Goal: Task Accomplishment & Management: Use online tool/utility

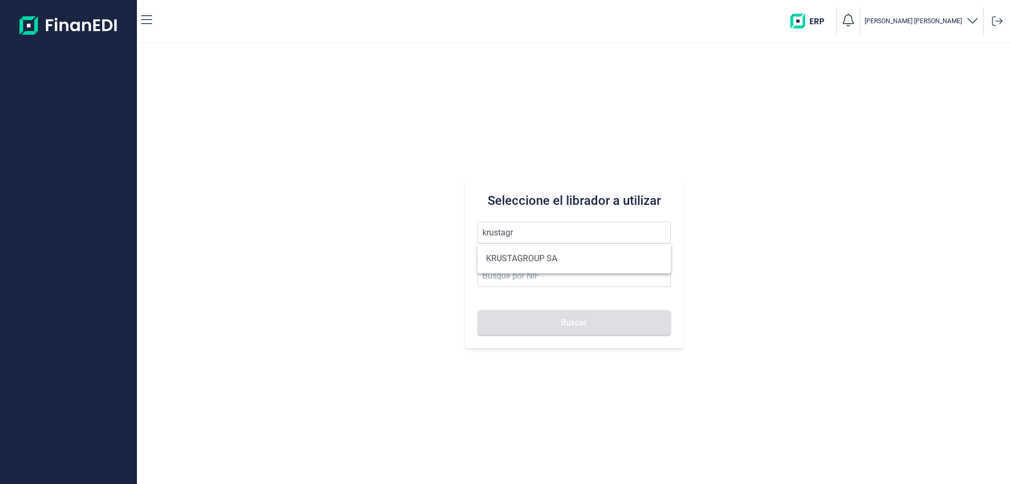
click at [523, 256] on li "KRUSTAGROUP SA" at bounding box center [573, 258] width 193 height 21
type input "KRUSTAGROUP SA"
type input "A21008560"
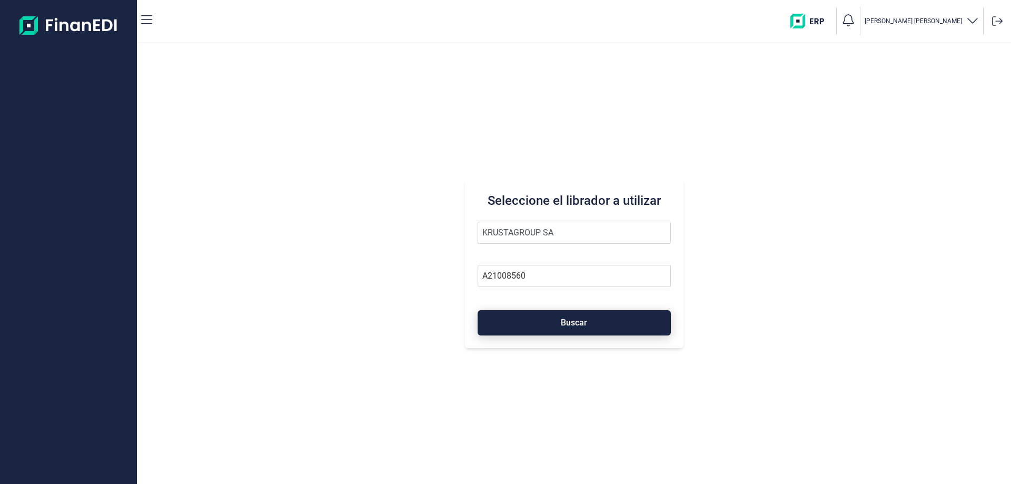
click at [555, 314] on button "Buscar" at bounding box center [573, 322] width 193 height 25
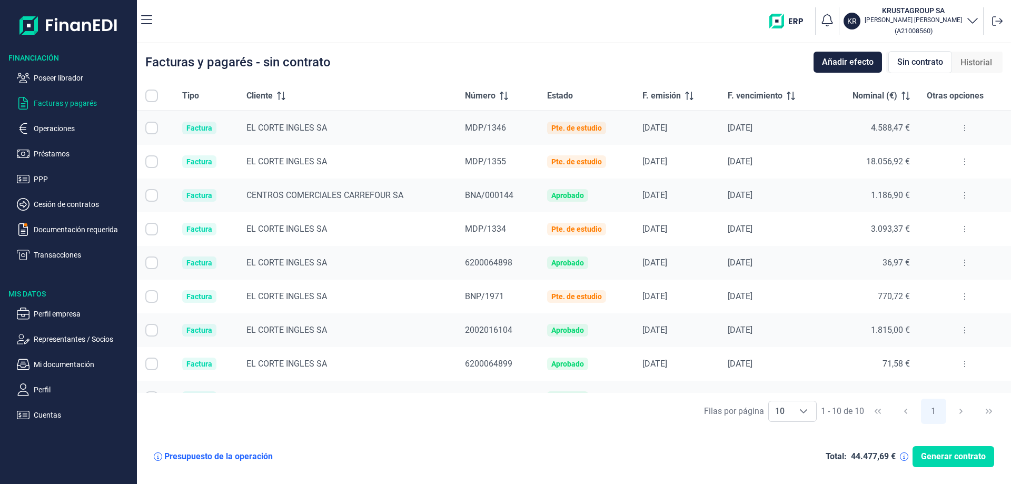
checkbox input "true"
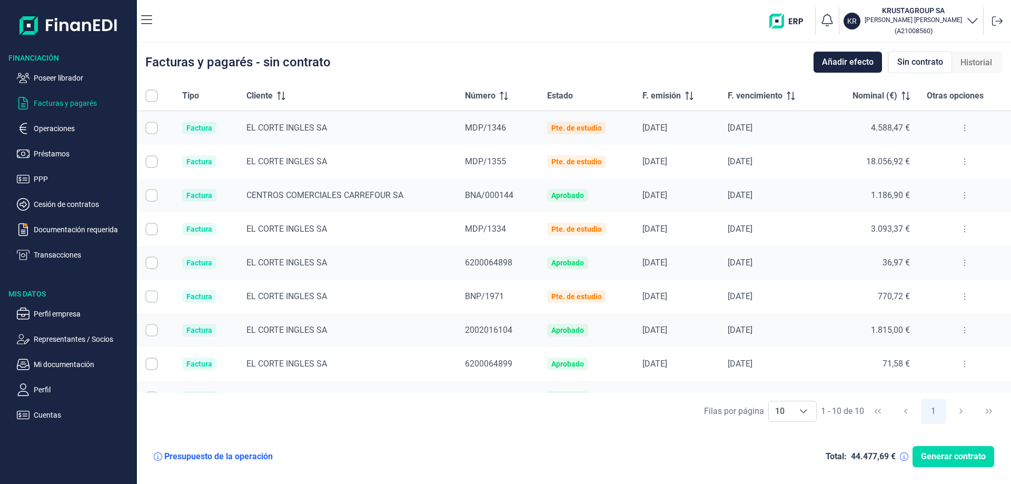
checkbox input "true"
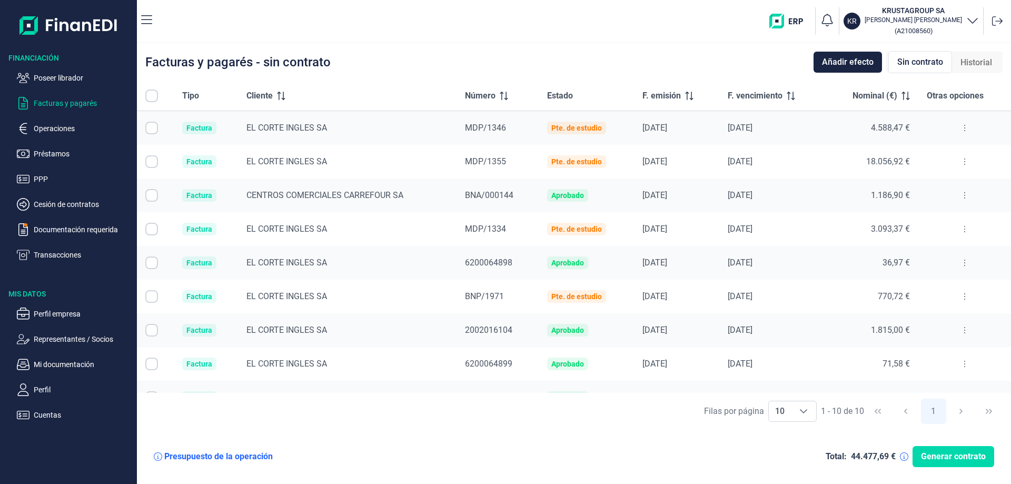
checkbox input "true"
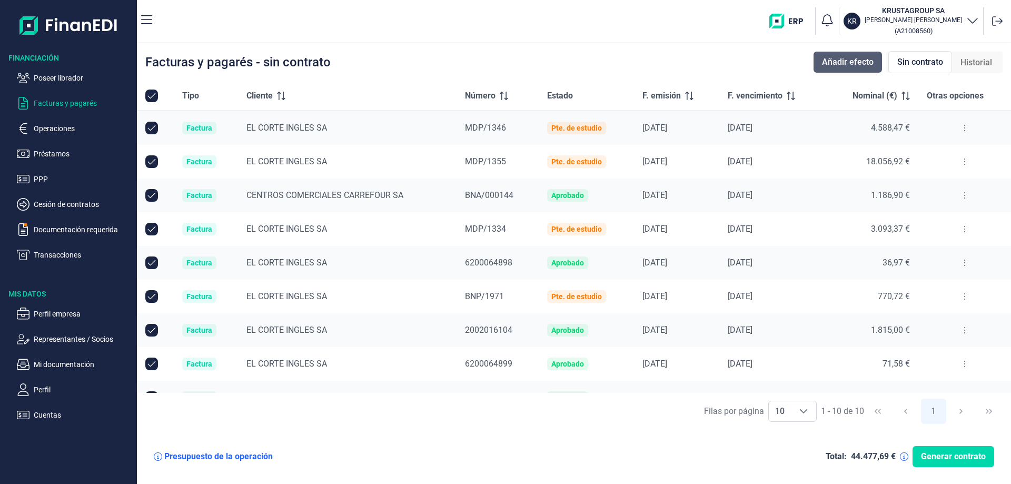
click at [855, 61] on span "Añadir efecto" at bounding box center [848, 62] width 52 height 13
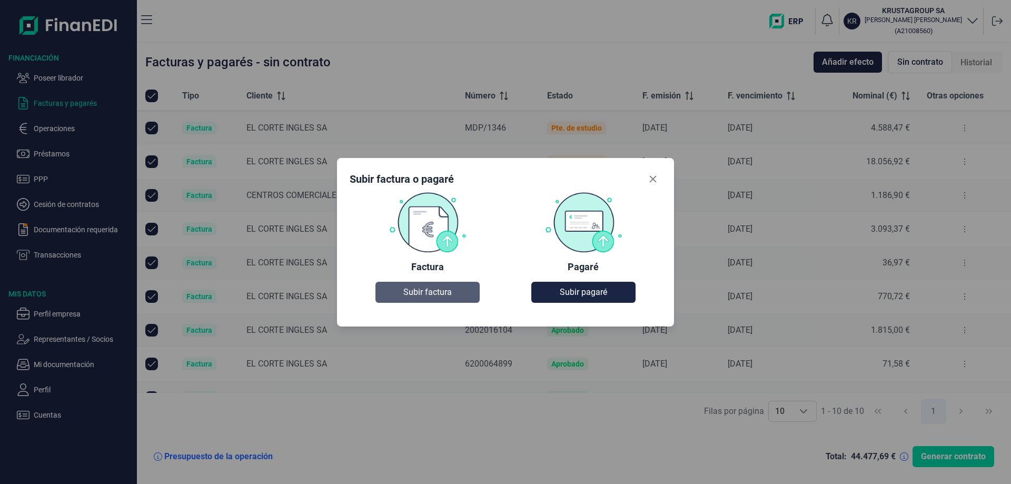
click at [466, 294] on button "Subir factura" at bounding box center [427, 292] width 104 height 21
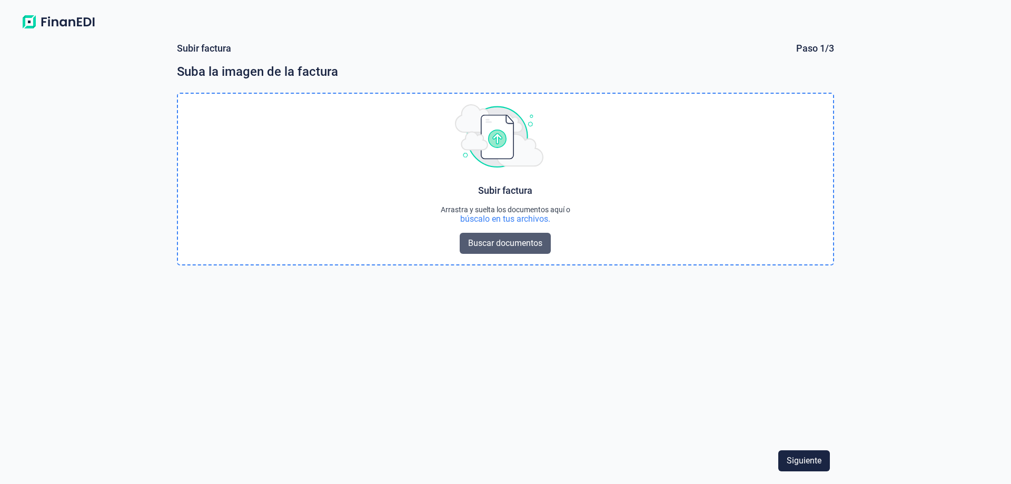
click at [500, 239] on span "Buscar documentos" at bounding box center [505, 243] width 74 height 13
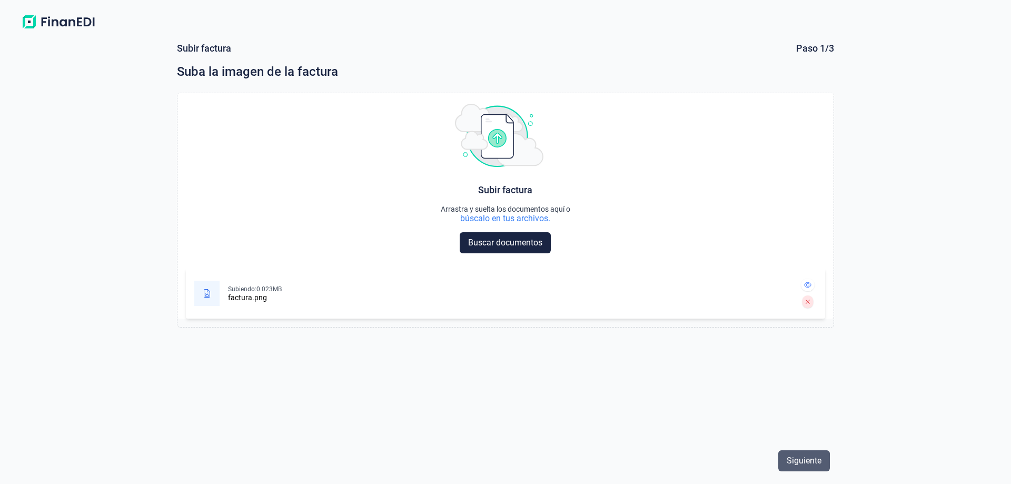
click at [787, 459] on span "Siguiente" at bounding box center [803, 460] width 35 height 13
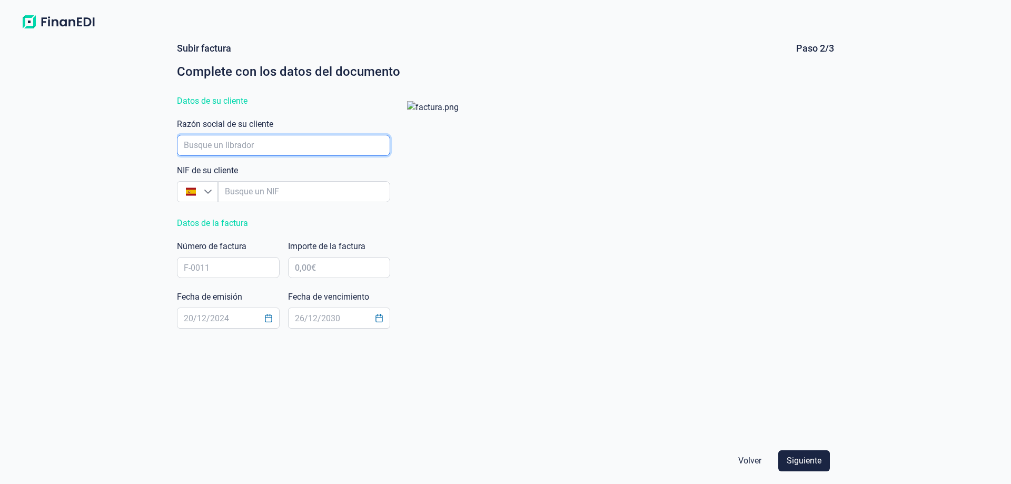
click at [335, 138] on input "empresaAutocomplete" at bounding box center [283, 145] width 213 height 21
click at [820, 460] on span "Siguiente" at bounding box center [803, 460] width 35 height 13
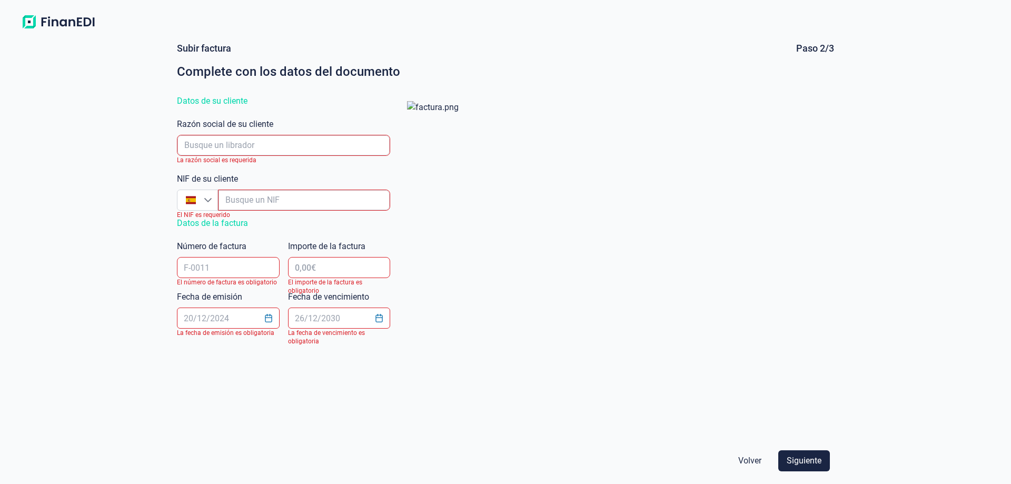
click at [88, 16] on img at bounding box center [58, 22] width 83 height 19
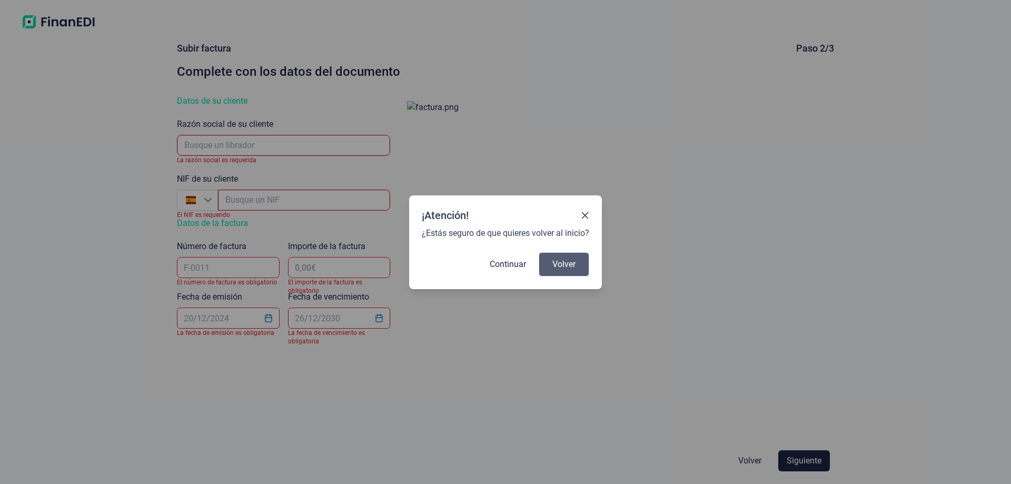
click at [557, 262] on span "Volver" at bounding box center [563, 264] width 23 height 13
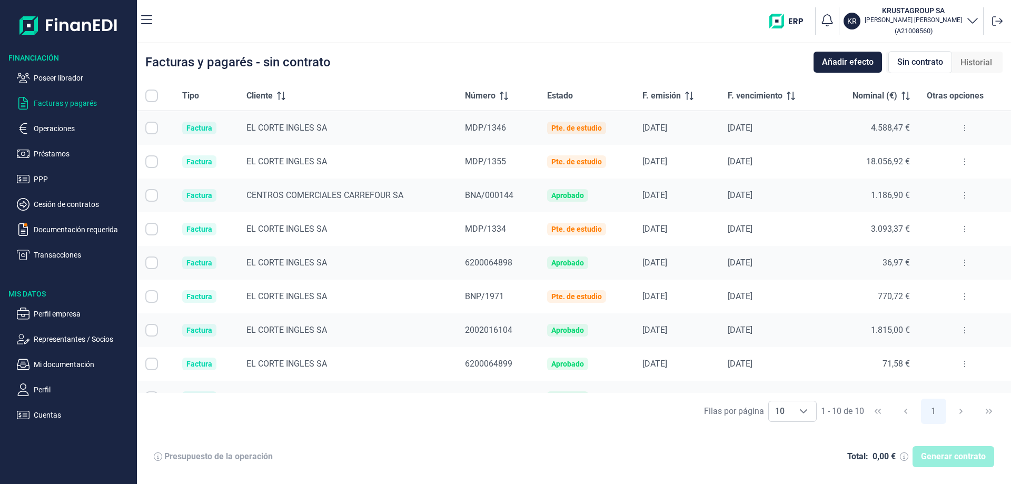
checkbox input "true"
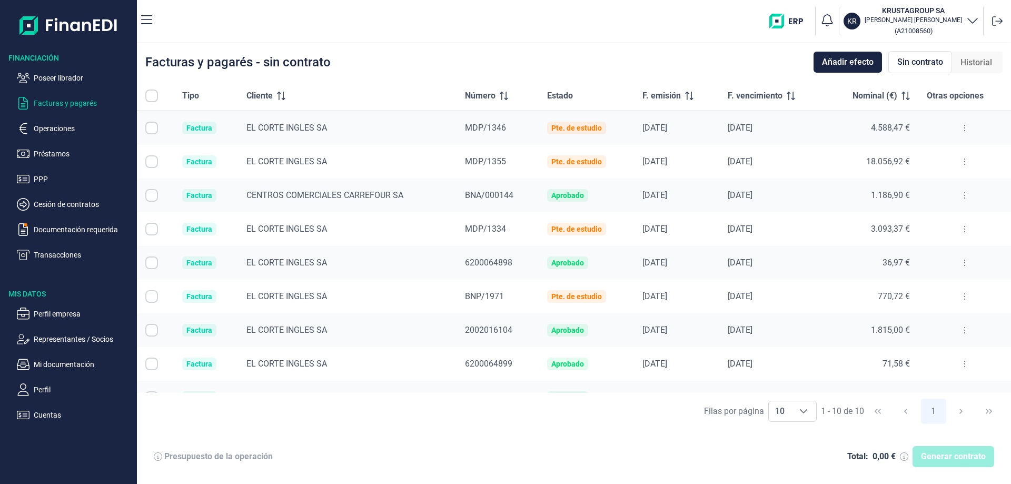
checkbox input "true"
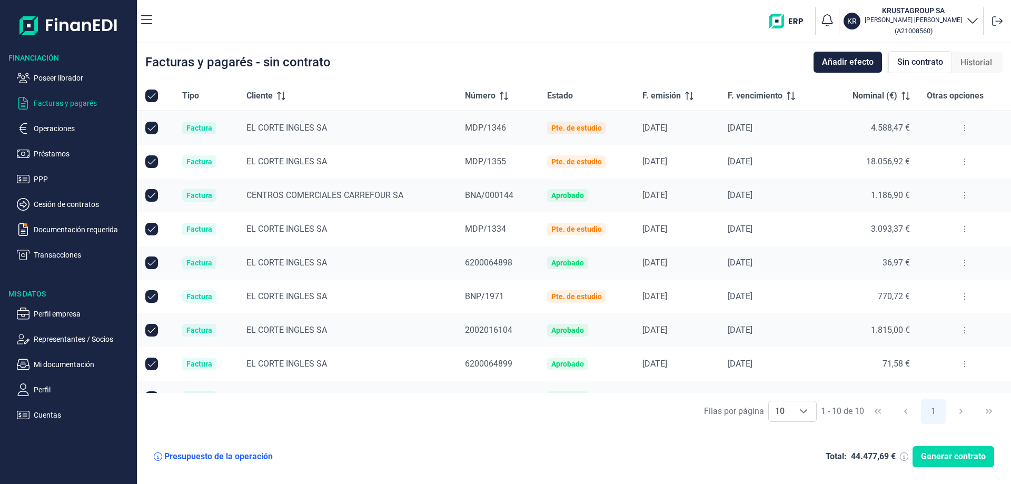
checkbox input "true"
click at [835, 59] on span "Añadir efecto" at bounding box center [848, 62] width 52 height 13
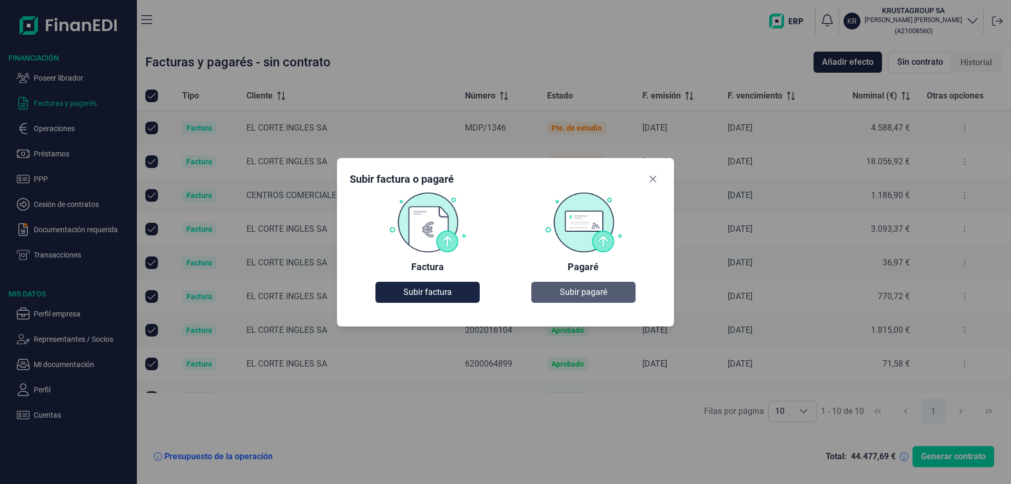
click at [584, 291] on span "Subir pagaré" at bounding box center [583, 292] width 47 height 13
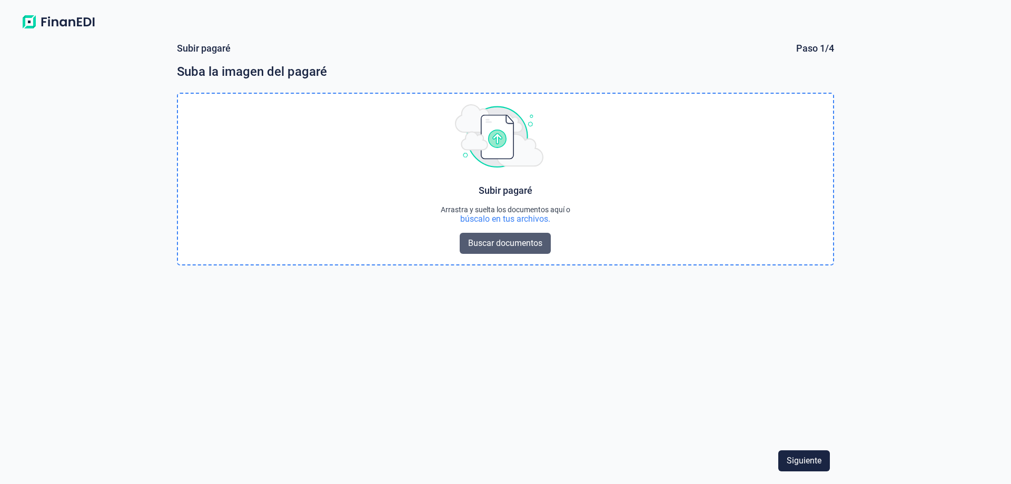
click at [533, 247] on span "Buscar documentos" at bounding box center [505, 243] width 74 height 13
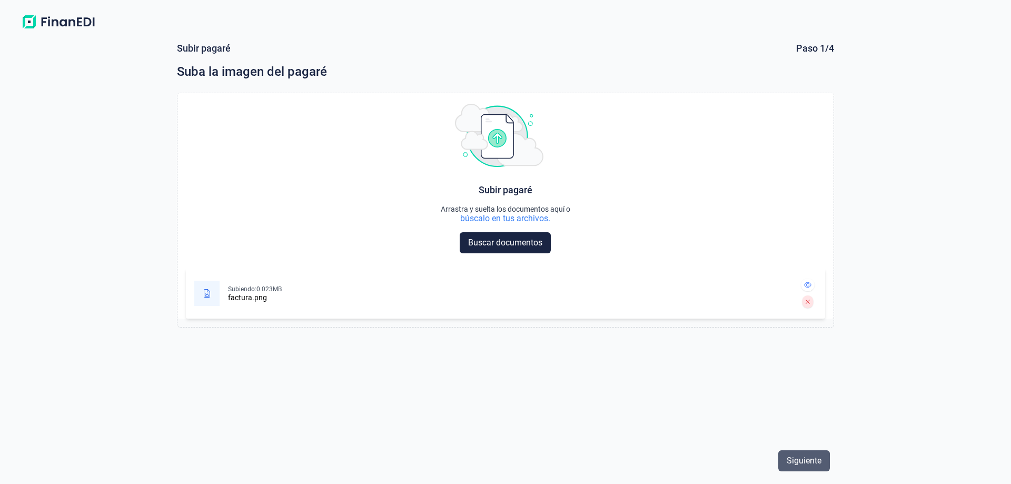
click at [792, 458] on span "Siguiente" at bounding box center [803, 460] width 35 height 13
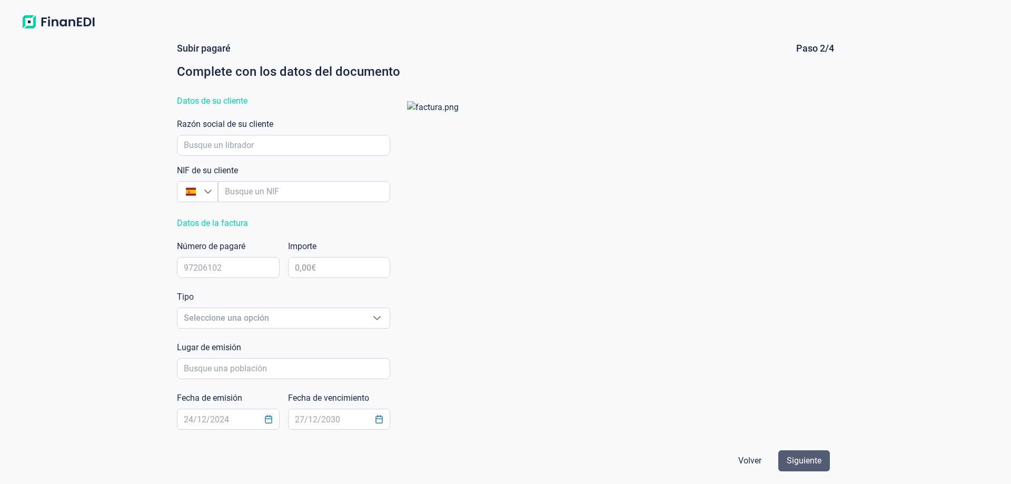
click at [808, 457] on span "Siguiente" at bounding box center [803, 460] width 35 height 13
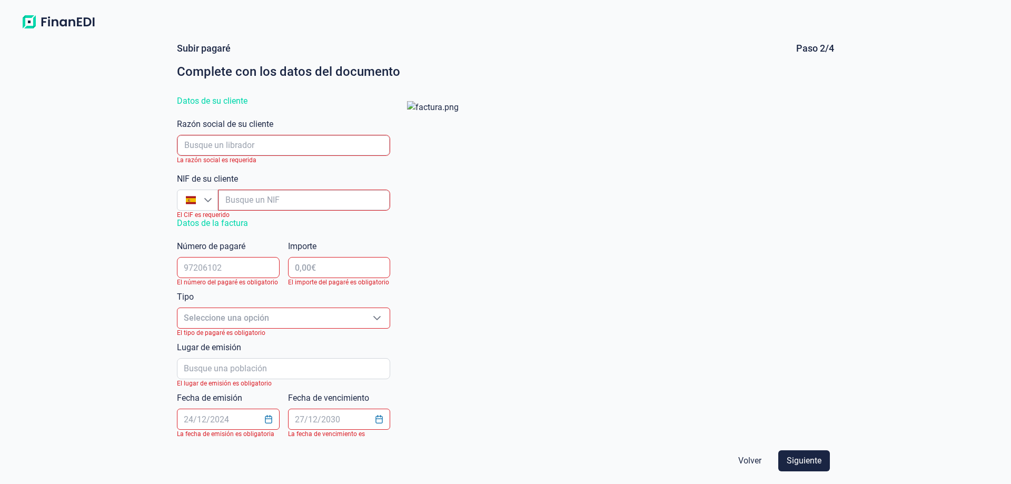
scroll to position [9, 0]
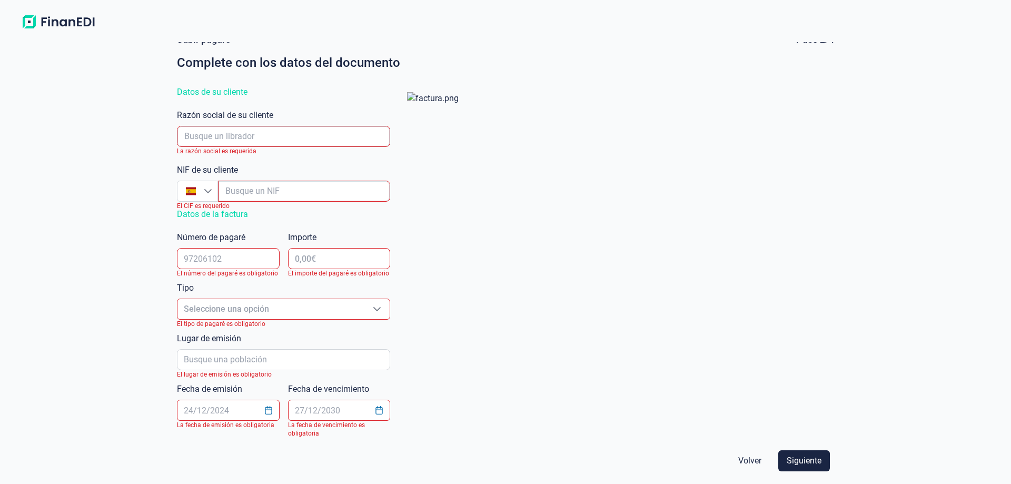
click at [86, 29] on img at bounding box center [58, 22] width 83 height 19
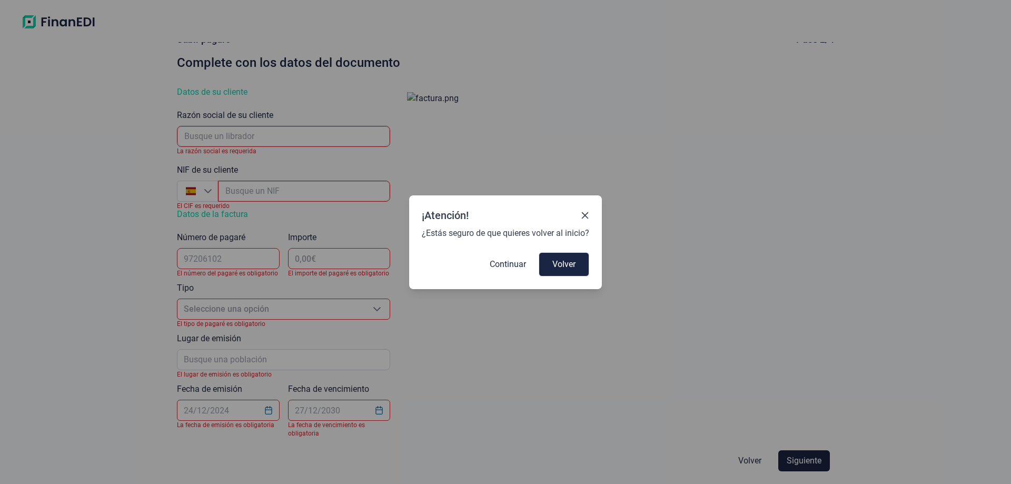
drag, startPoint x: 545, startPoint y: 259, endPoint x: 247, endPoint y: 313, distance: 303.3
click at [545, 260] on button "Volver" at bounding box center [564, 264] width 51 height 24
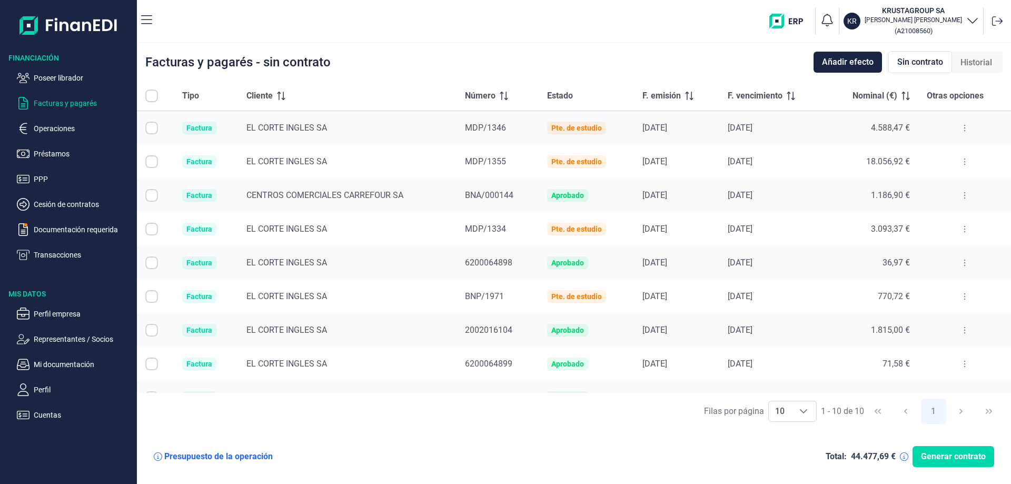
checkbox input "true"
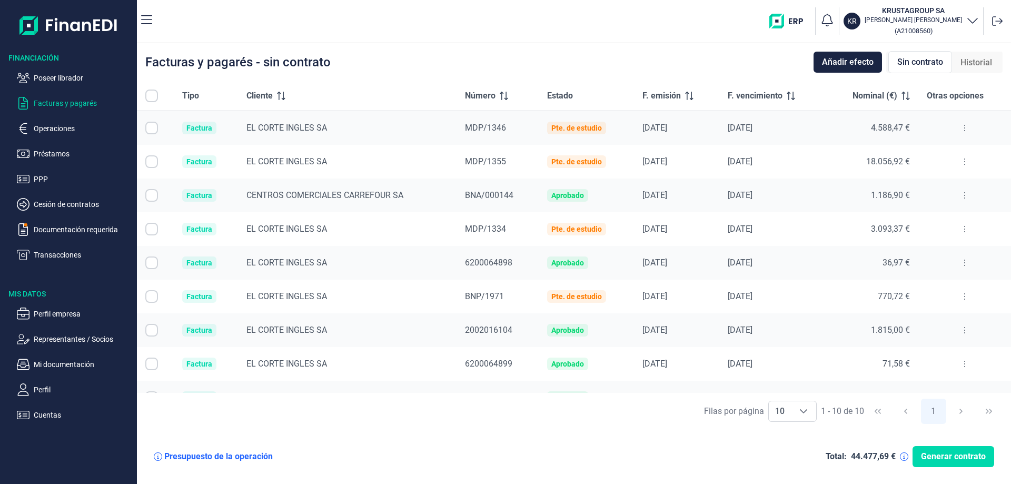
checkbox input "true"
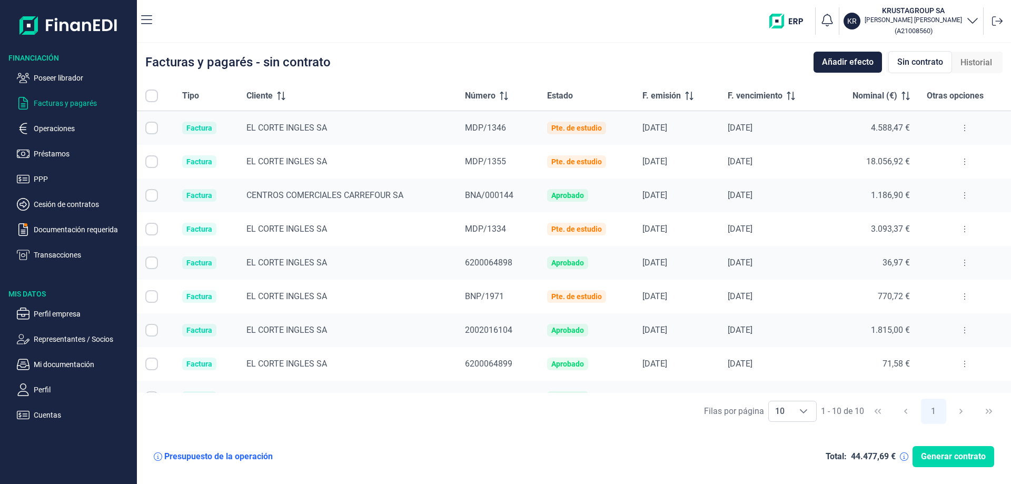
checkbox input "true"
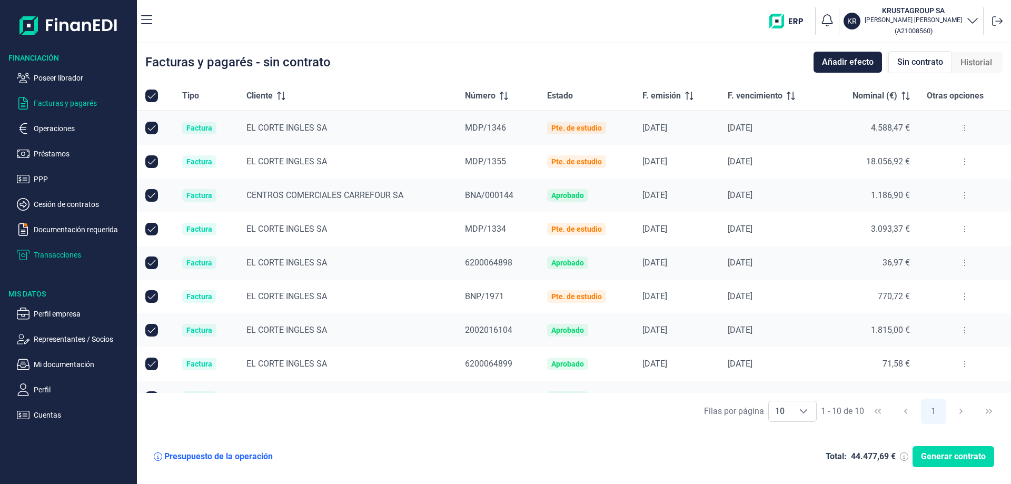
click at [51, 257] on p "Transacciones" at bounding box center [83, 254] width 99 height 13
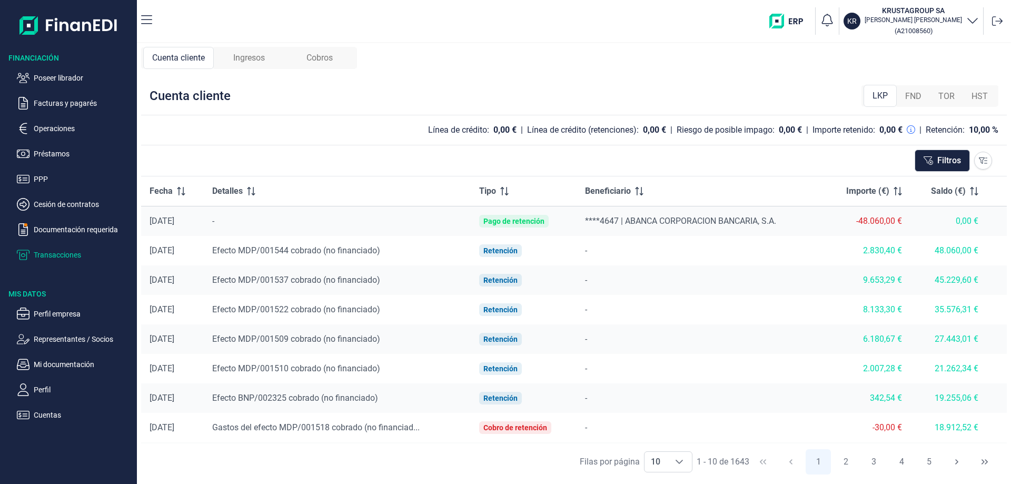
click at [252, 60] on span "Ingresos" at bounding box center [249, 58] width 32 height 13
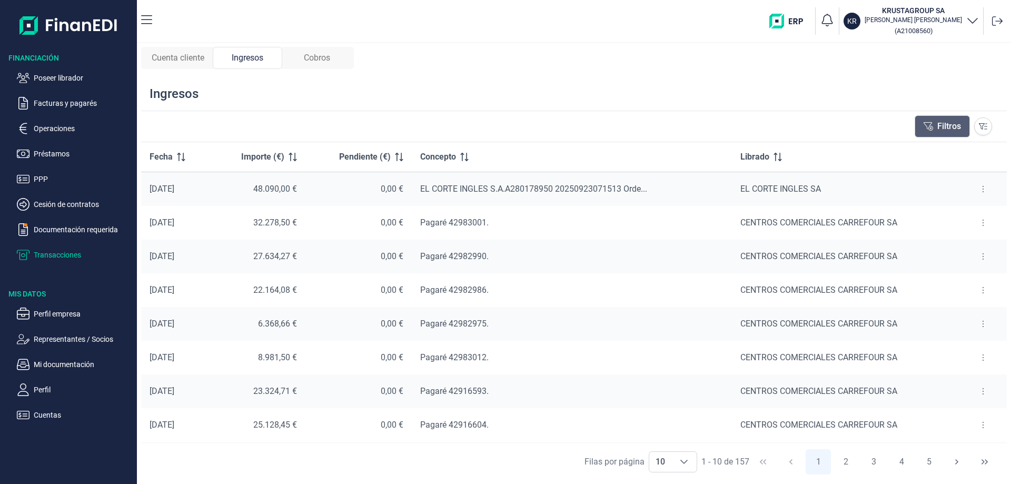
click at [952, 129] on button "Filtros" at bounding box center [941, 126] width 55 height 22
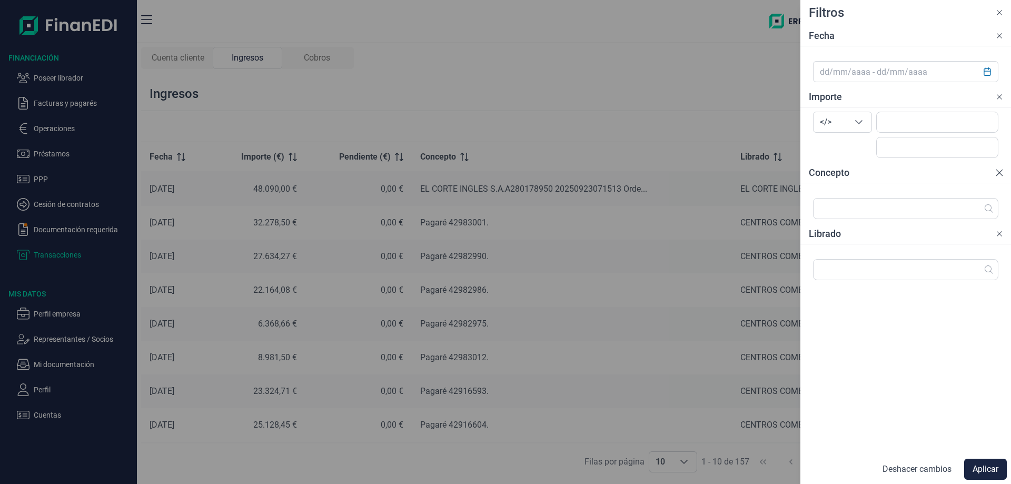
click at [999, 174] on icon at bounding box center [999, 172] width 8 height 11
click at [998, 103] on div "Importe" at bounding box center [905, 96] width 211 height 21
click at [997, 91] on div "Importe" at bounding box center [905, 96] width 211 height 21
click at [996, 93] on icon at bounding box center [999, 97] width 8 height 11
drag, startPoint x: 999, startPoint y: 42, endPoint x: 1000, endPoint y: 35, distance: 6.5
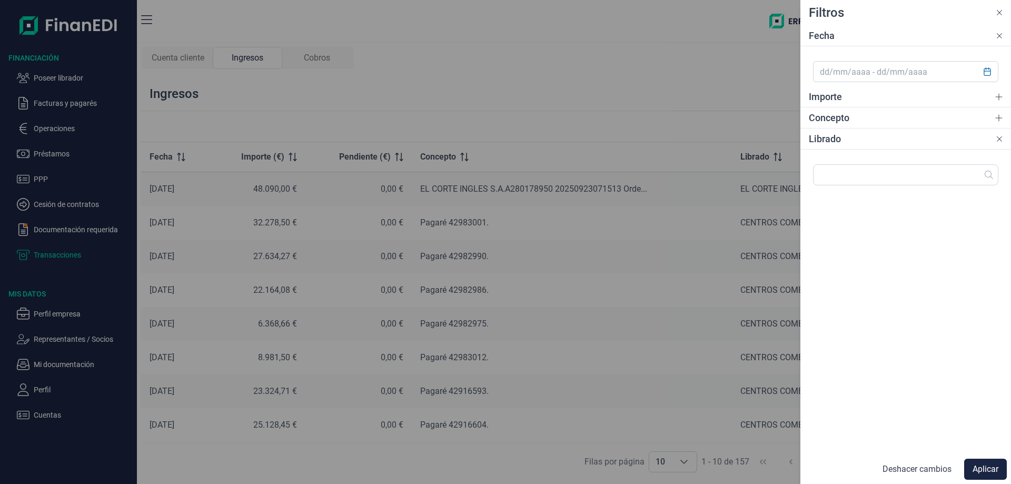
click at [1000, 41] on div "Fecha" at bounding box center [905, 35] width 211 height 21
click at [1000, 35] on icon at bounding box center [999, 36] width 8 height 11
click at [999, 97] on icon at bounding box center [999, 99] width 8 height 11
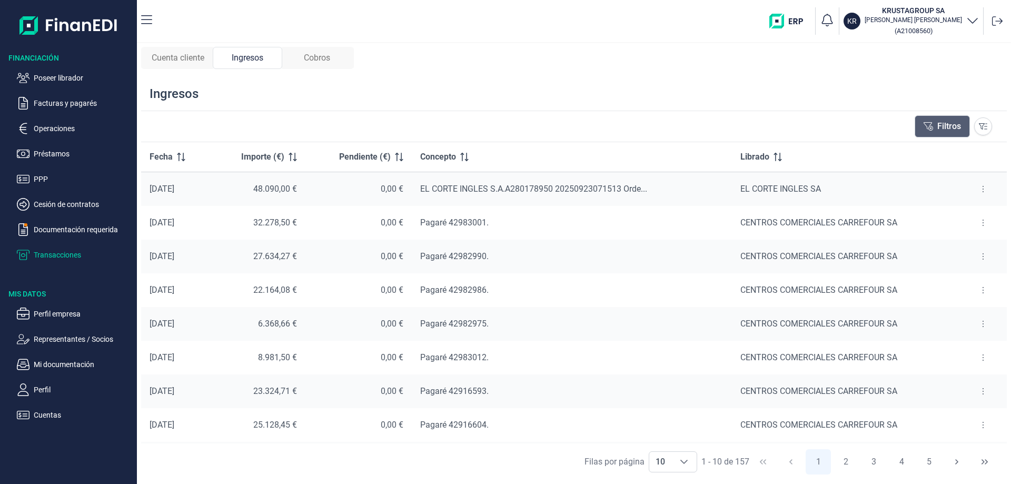
click at [927, 132] on button "Filtros" at bounding box center [941, 126] width 55 height 22
drag, startPoint x: 672, startPoint y: 78, endPoint x: 661, endPoint y: 84, distance: 12.0
